Goal: Communication & Community: Connect with others

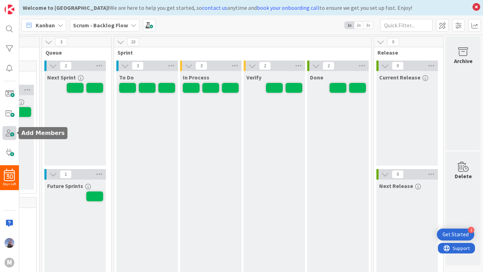
click at [12, 133] on span at bounding box center [9, 133] width 14 height 14
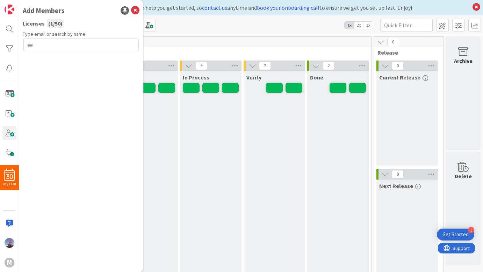
type input "e"
click at [134, 13] on icon at bounding box center [135, 10] width 8 height 8
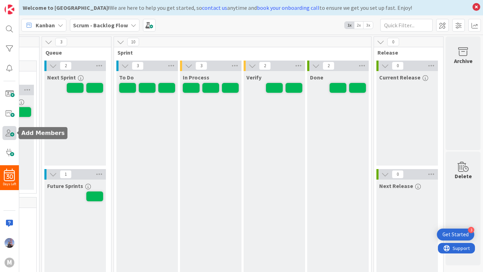
click at [9, 129] on span at bounding box center [9, 133] width 14 height 14
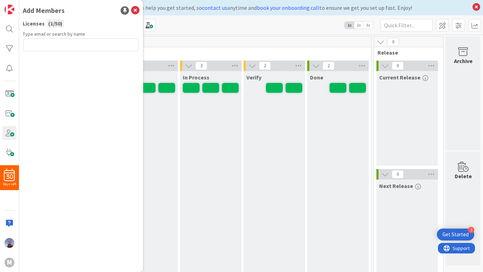
click at [88, 43] on input "text" at bounding box center [80, 44] width 115 height 13
type input "[EMAIL_ADDRESS][DOMAIN_NAME]"
click at [51, 63] on button "Send Invite" at bounding box center [41, 60] width 37 height 13
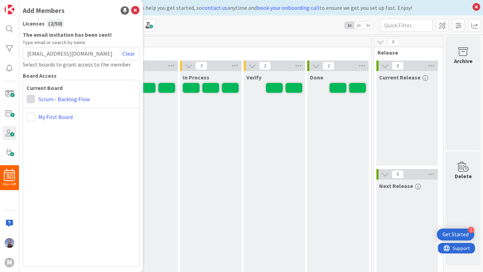
click at [30, 102] on span at bounding box center [31, 99] width 8 height 8
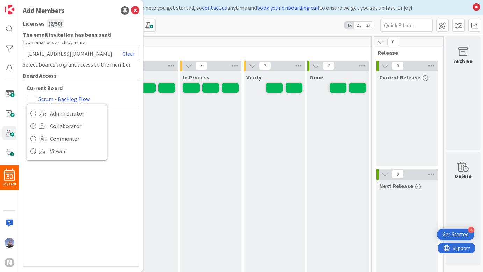
click at [205, 133] on div "In Process" at bounding box center [211, 200] width 62 height 259
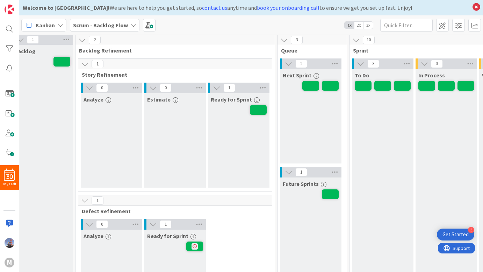
scroll to position [2, 0]
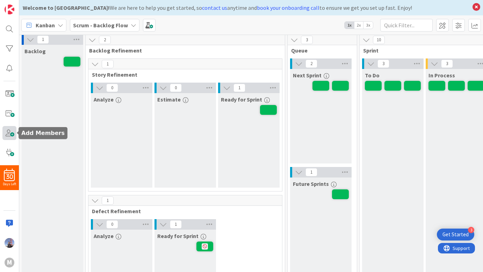
click at [12, 134] on span at bounding box center [9, 133] width 14 height 14
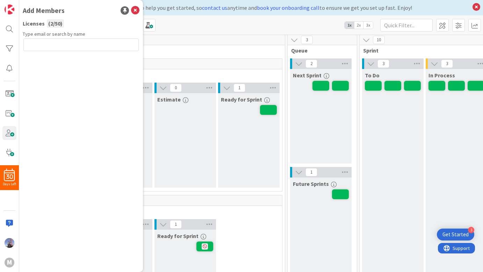
click at [87, 44] on input "text" at bounding box center [80, 44] width 115 height 13
type input "[EMAIL_ADDRESS][DOMAIN_NAME]"
click at [88, 44] on input "[EMAIL_ADDRESS][DOMAIN_NAME]" at bounding box center [80, 44] width 115 height 13
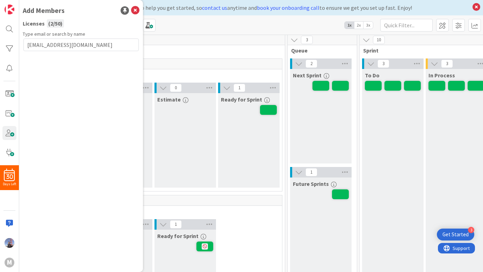
click at [88, 44] on input "[EMAIL_ADDRESS][DOMAIN_NAME]" at bounding box center [80, 44] width 115 height 13
click at [85, 44] on input "[EMAIL_ADDRESS][DOMAIN_NAME]" at bounding box center [80, 44] width 115 height 13
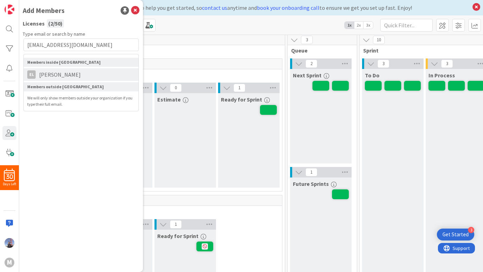
click at [55, 73] on span "[PERSON_NAME]" at bounding box center [60, 74] width 49 height 8
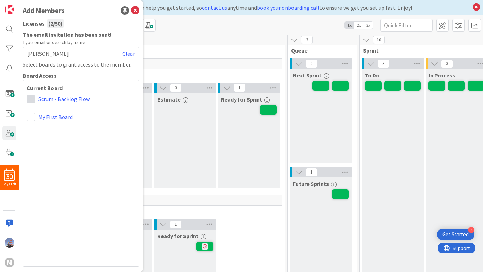
click at [33, 99] on span at bounding box center [31, 99] width 8 height 8
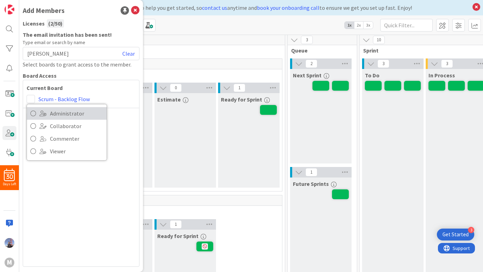
click at [33, 115] on icon at bounding box center [33, 113] width 6 height 10
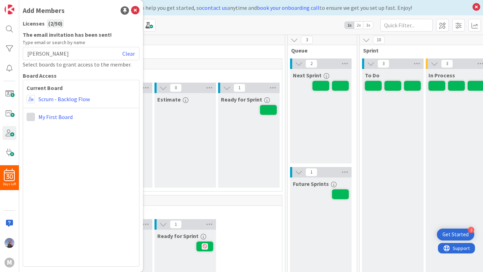
click at [32, 114] on span at bounding box center [31, 117] width 8 height 8
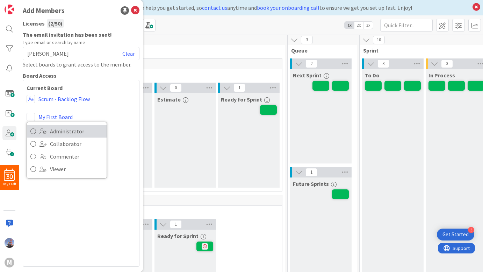
click at [42, 129] on span at bounding box center [43, 131] width 7 height 6
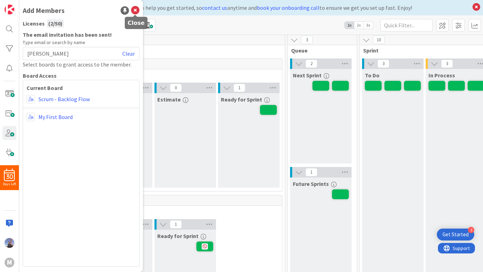
click at [135, 10] on icon at bounding box center [135, 10] width 8 height 8
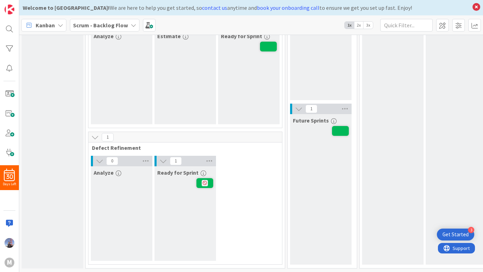
scroll to position [0, 0]
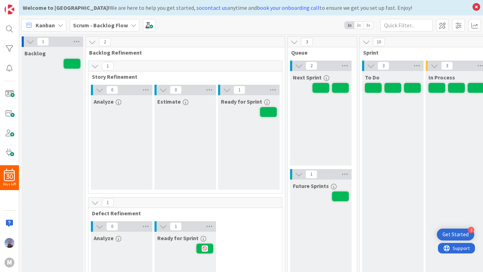
click at [59, 25] on icon at bounding box center [61, 25] width 6 height 6
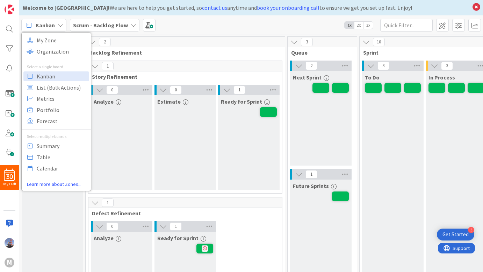
click at [243, 161] on div "Ready for Sprint" at bounding box center [249, 142] width 62 height 94
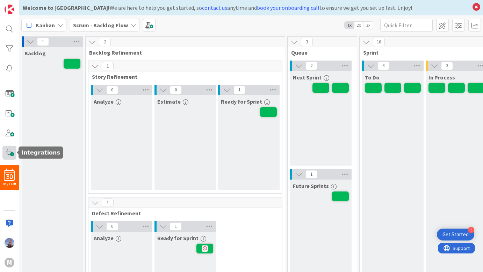
click at [8, 154] on span at bounding box center [9, 152] width 14 height 14
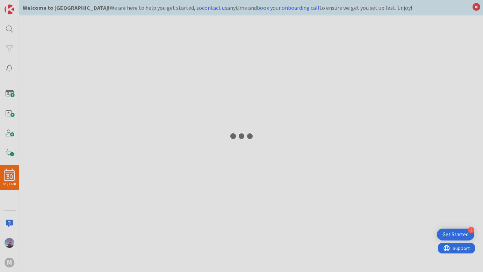
click at [9, 132] on div at bounding box center [241, 136] width 483 height 272
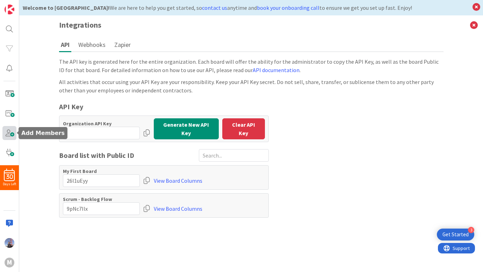
click at [12, 137] on span at bounding box center [9, 133] width 14 height 14
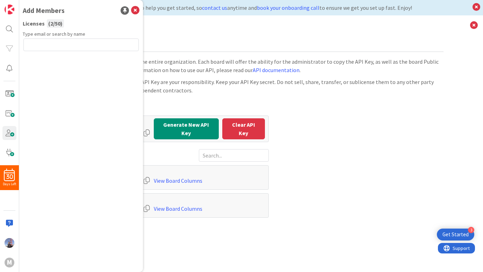
click at [27, 102] on div "Type email or search by name" at bounding box center [81, 148] width 117 height 236
click at [49, 92] on div "Type email or search by name" at bounding box center [81, 148] width 117 height 236
click at [134, 11] on icon at bounding box center [135, 10] width 8 height 8
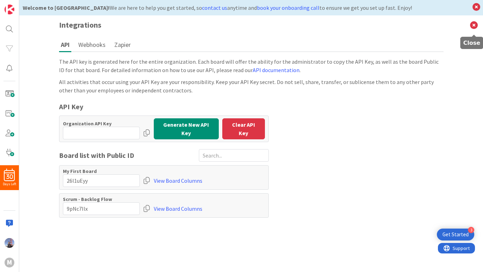
click at [476, 28] on icon at bounding box center [474, 24] width 18 height 19
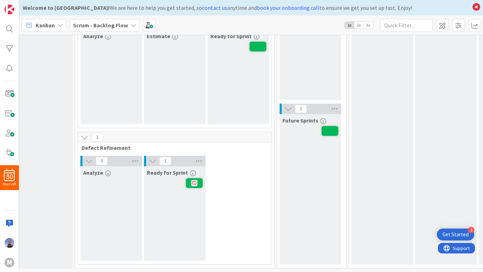
scroll to position [71, 0]
